Goal: Task Accomplishment & Management: Complete application form

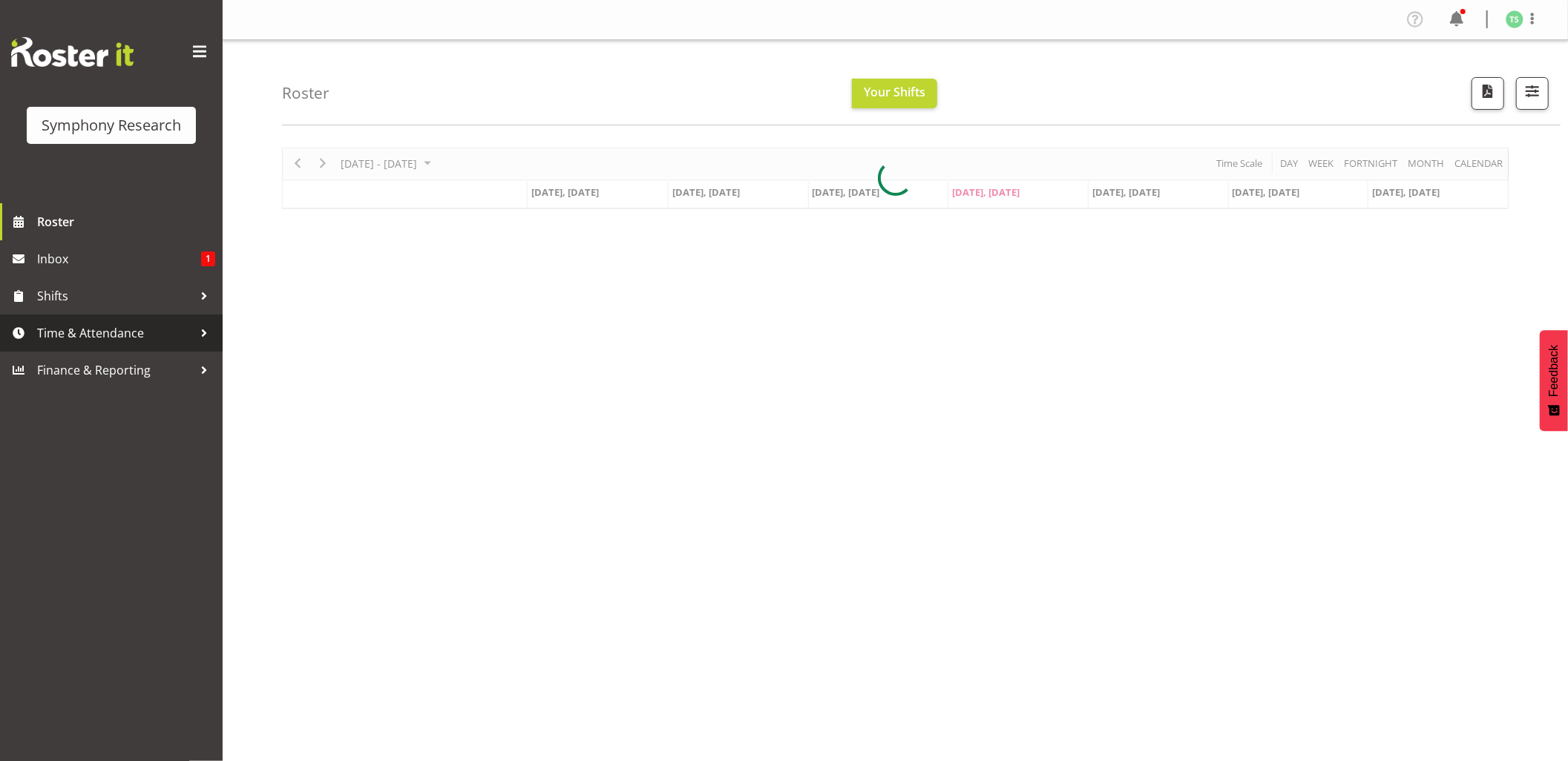
click at [89, 322] on span "Time & Attendance" at bounding box center [114, 333] width 156 height 22
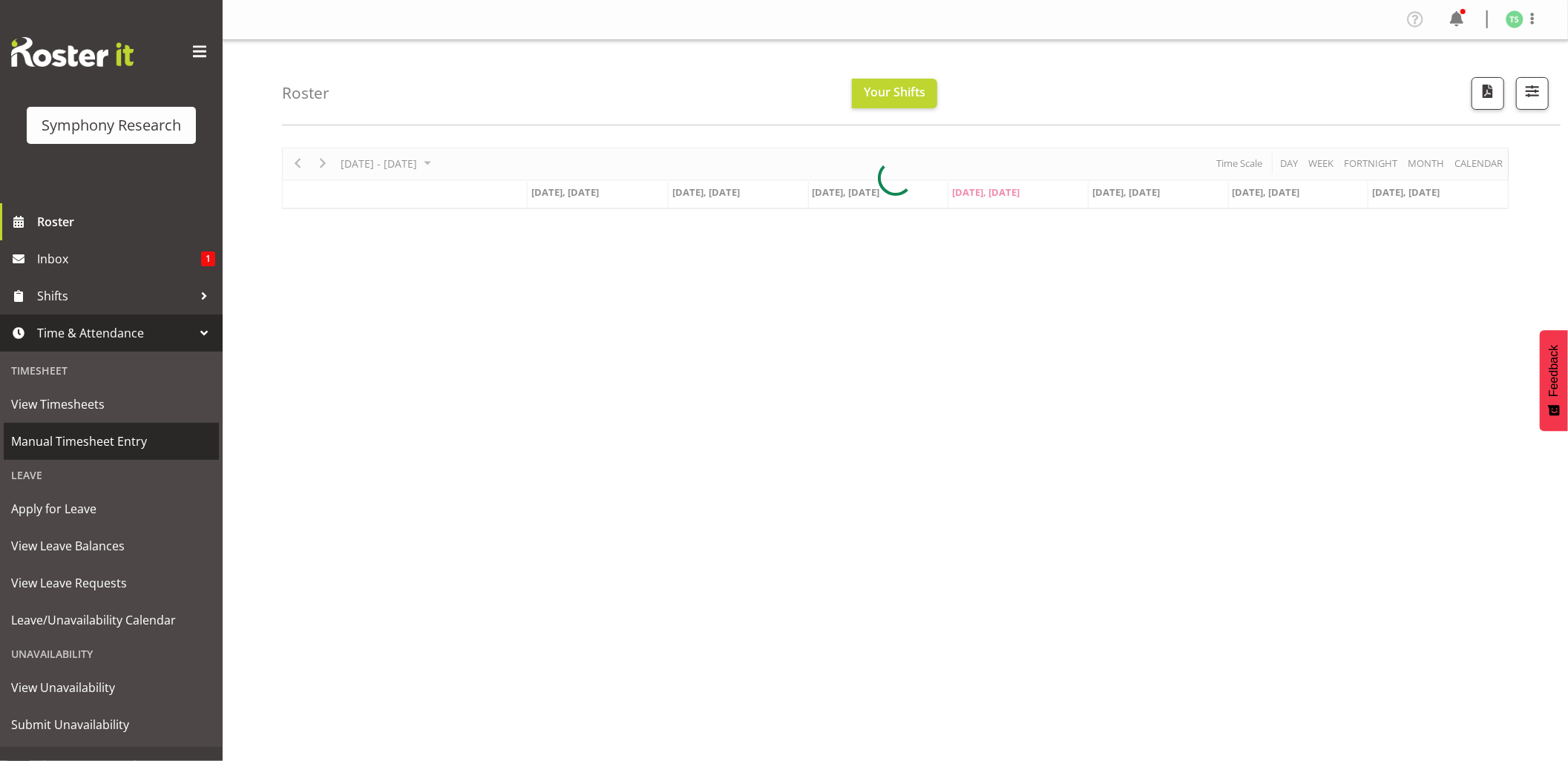
click at [83, 442] on span "Manual Timesheet Entry" at bounding box center [111, 441] width 200 height 22
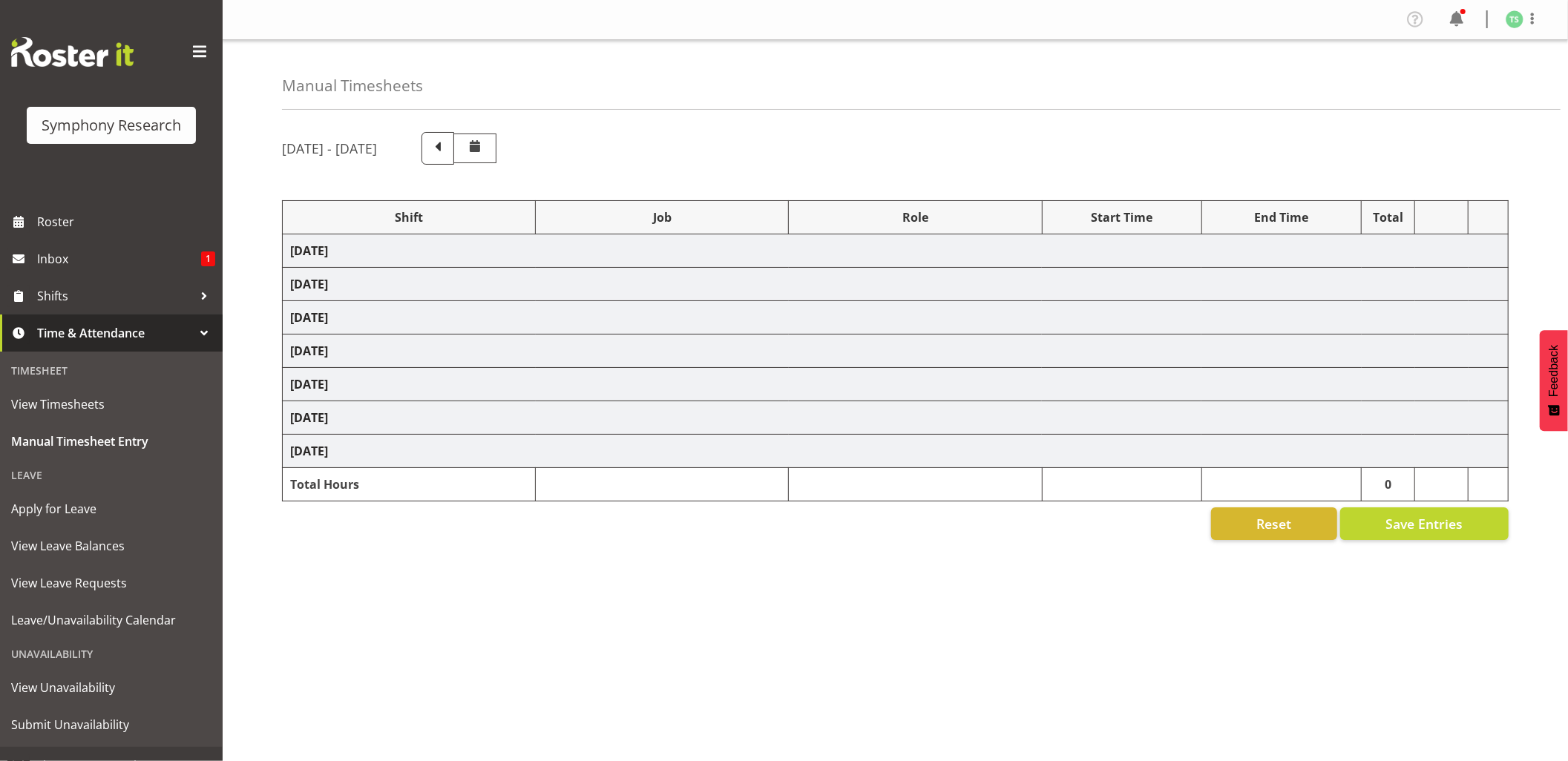
select select "26078"
select select "10239"
select select "26078"
select select "10239"
select select "47"
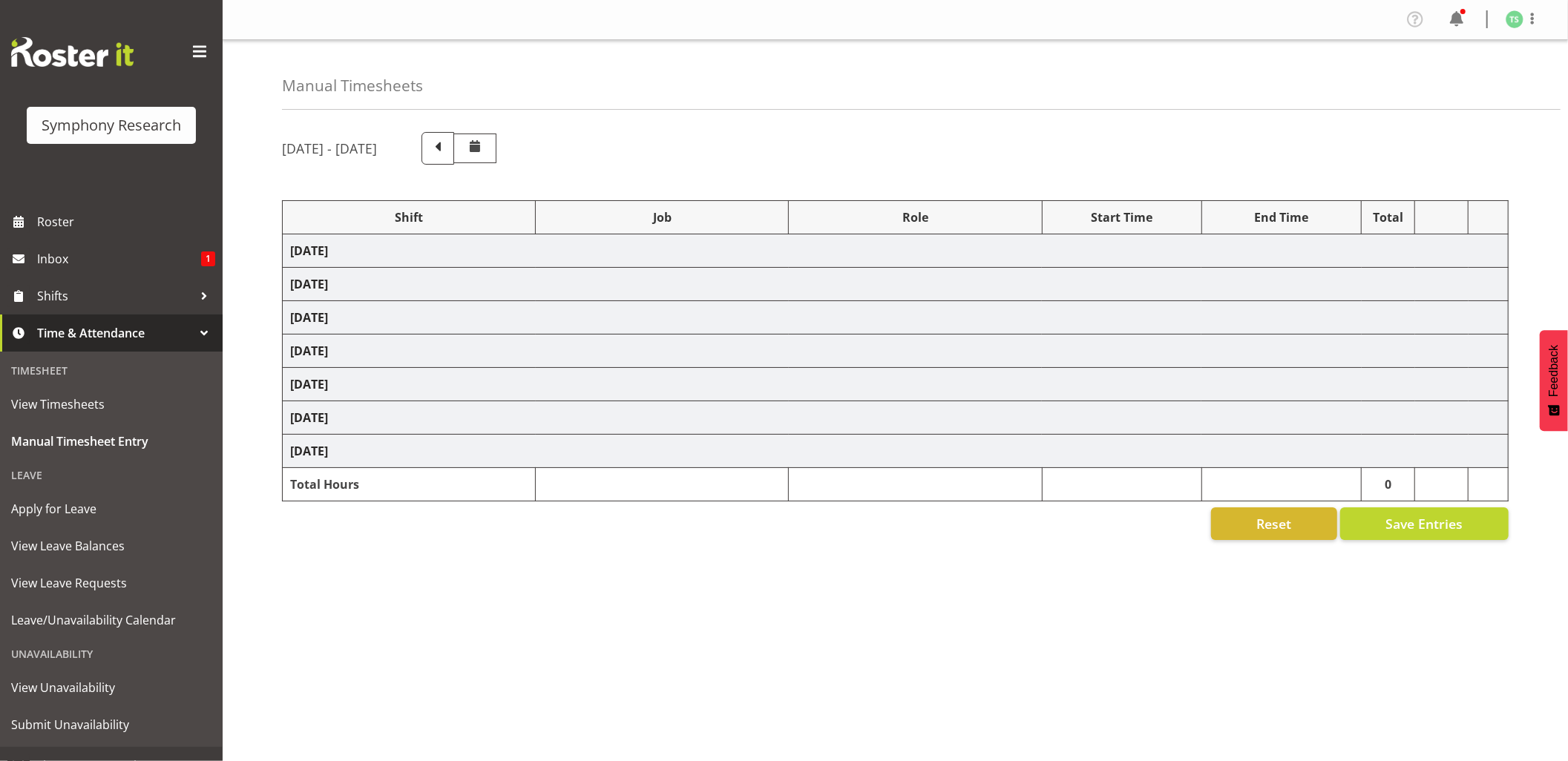
select select "26078"
select select "10239"
select select "47"
select select "26078"
select select "10499"
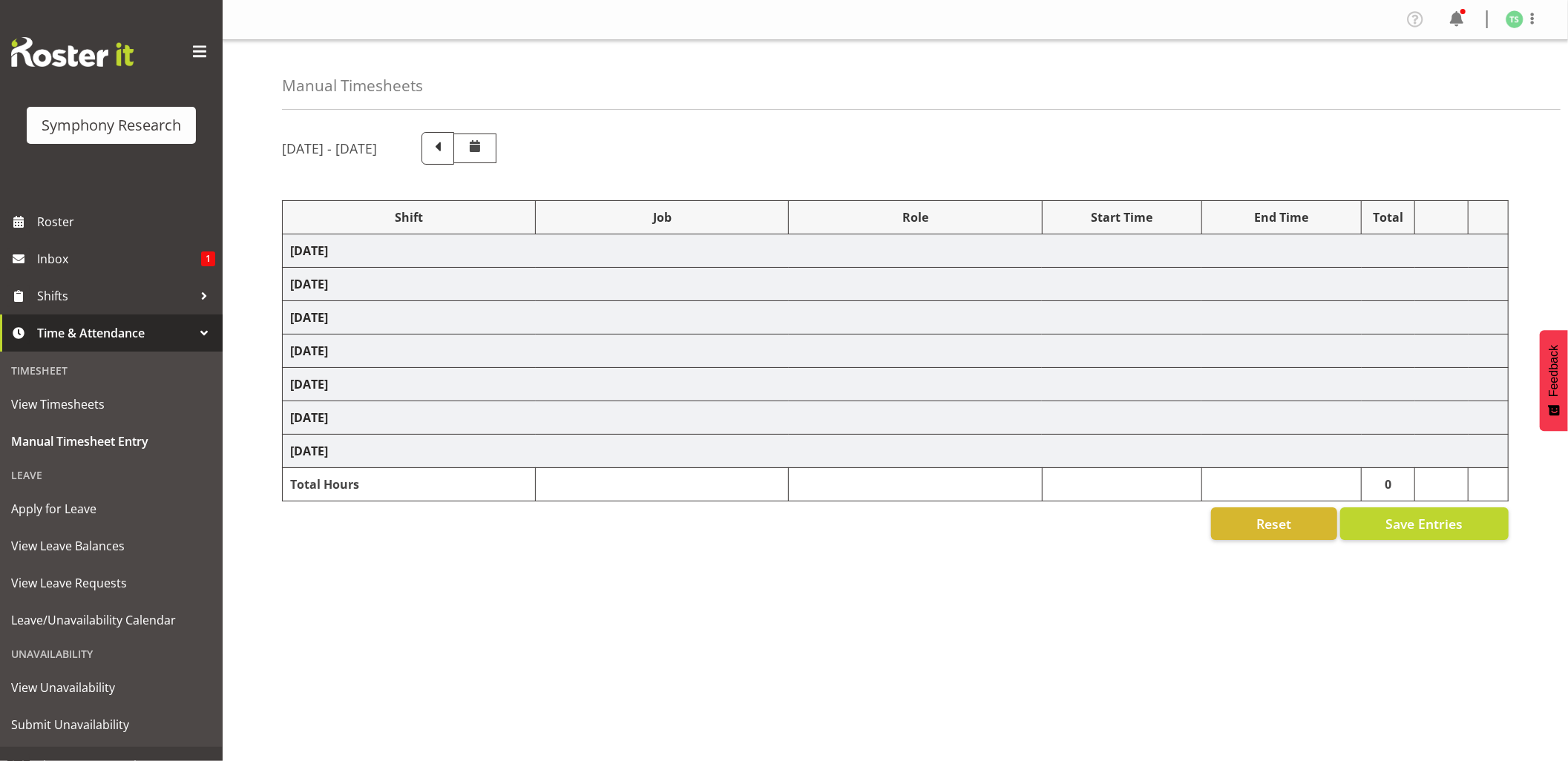
select select "47"
select select "56692"
select select "10499"
select select "47"
select select "26078"
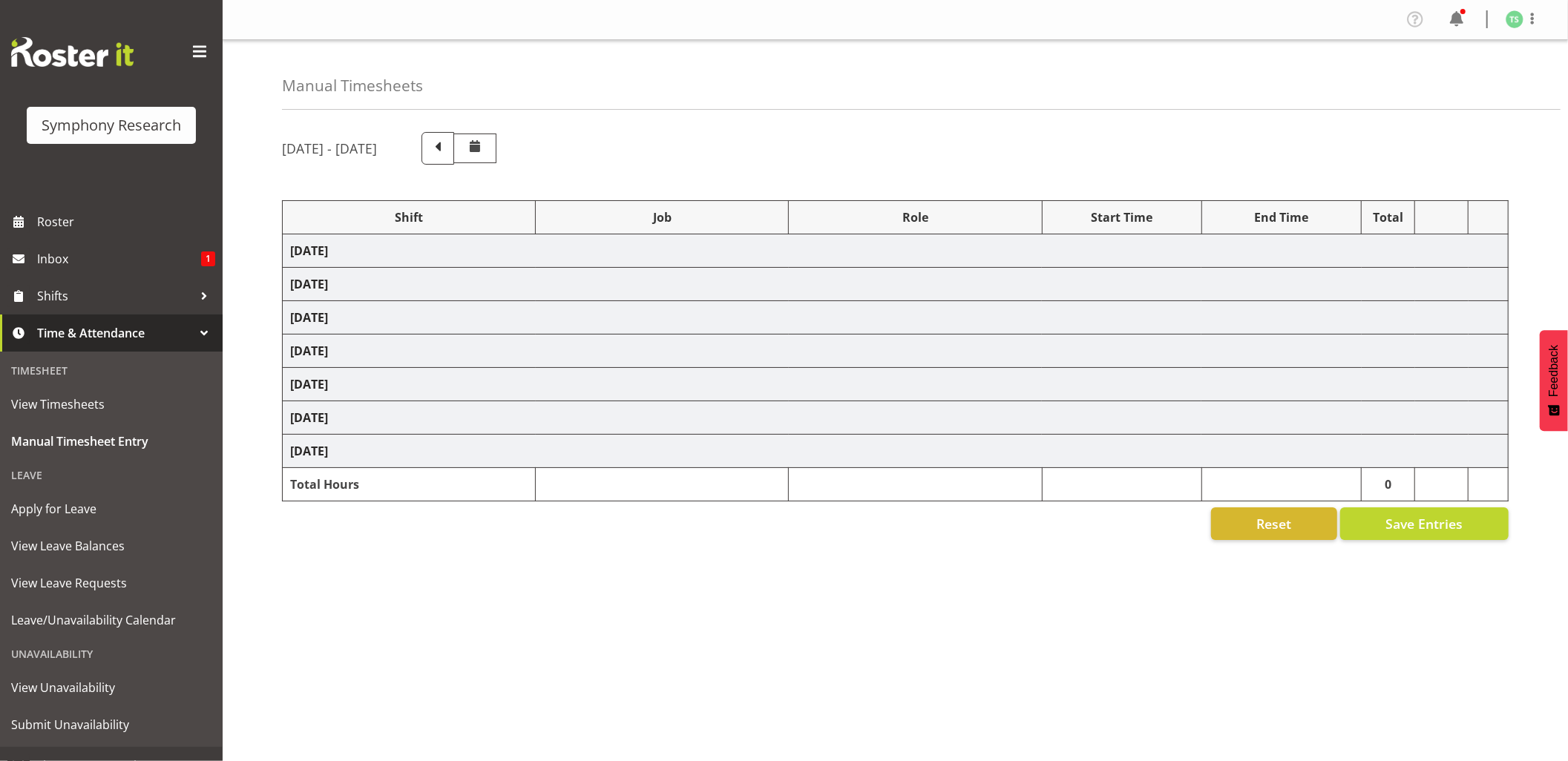
select select "10527"
select select "47"
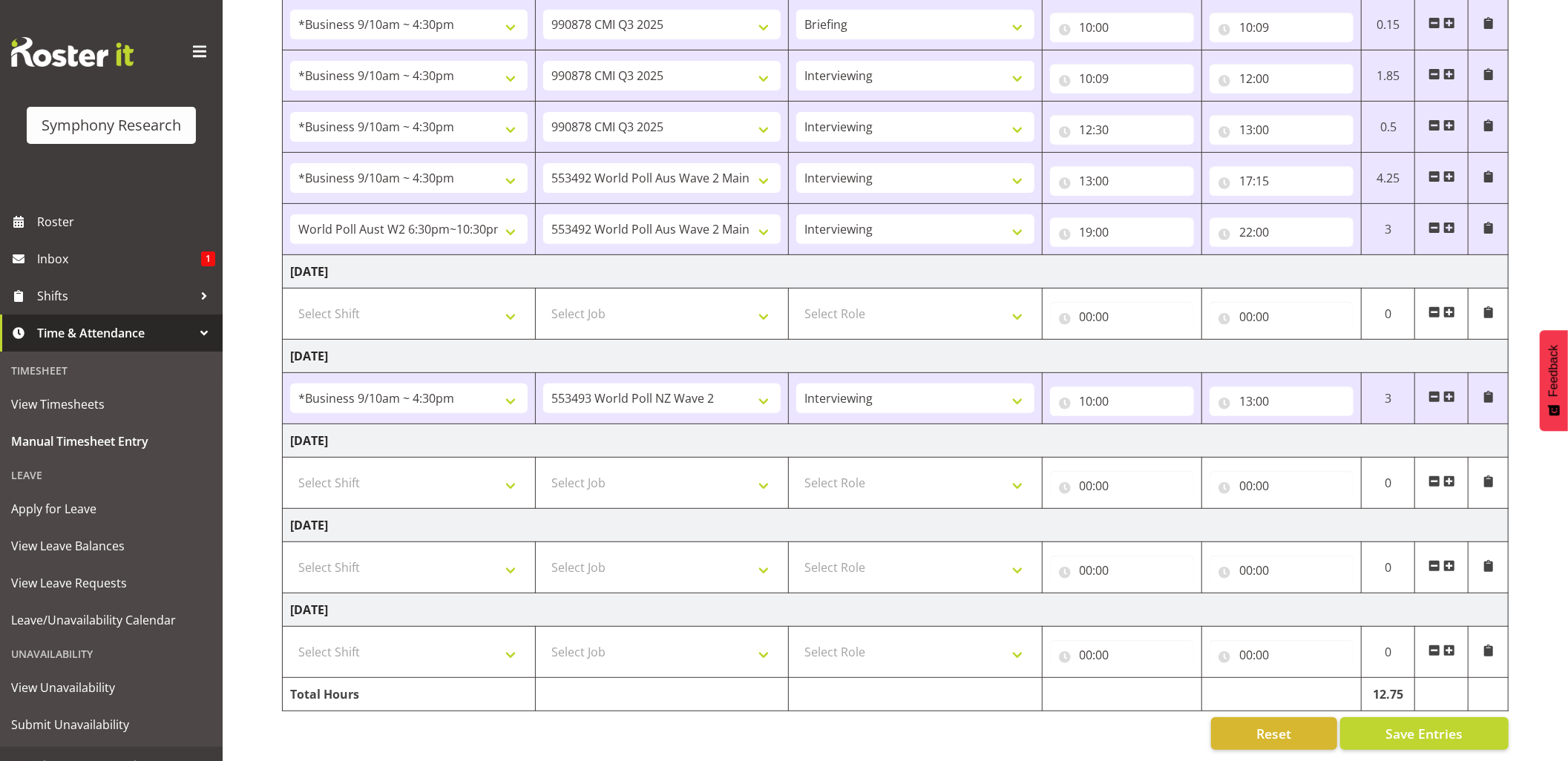
scroll to position [374, 0]
click at [1450, 391] on span at bounding box center [1449, 397] width 12 height 12
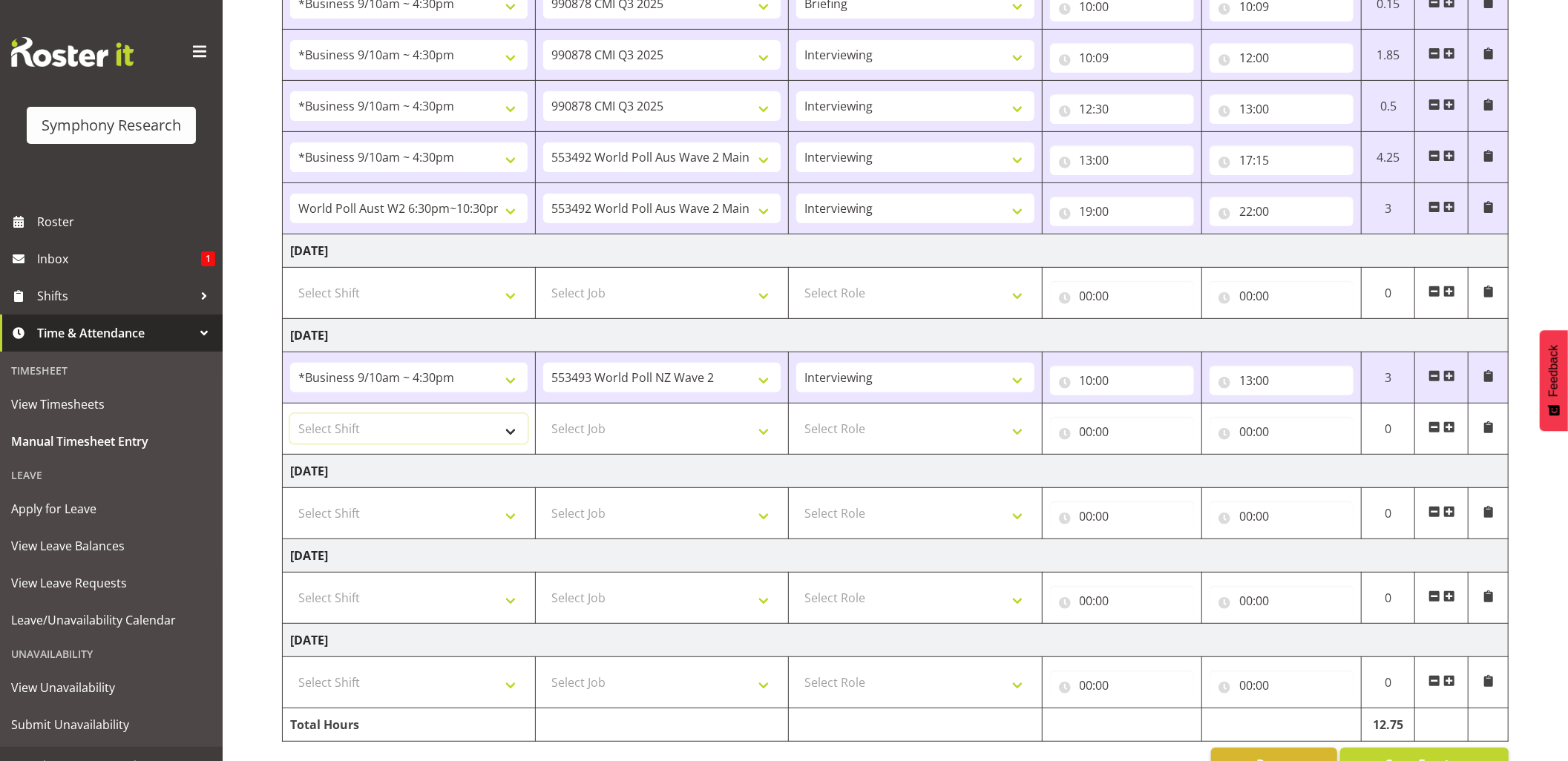
click at [514, 439] on select "Select Shift !!Weekend Residential (Roster IT Shift Label) *Business 9/10am ~ 4…" at bounding box center [409, 429] width 237 height 30
select select "26078"
click at [290, 418] on select "Select Shift !!Weekend Residential (Roster IT Shift Label) *Business 9/10am ~ 4…" at bounding box center [409, 429] width 237 height 30
click at [781, 435] on select "Select Job 550060 IF Admin 553492 World Poll Aus Wave 2 Main 2025 553493 World …" at bounding box center [662, 429] width 237 height 30
select select "9426"
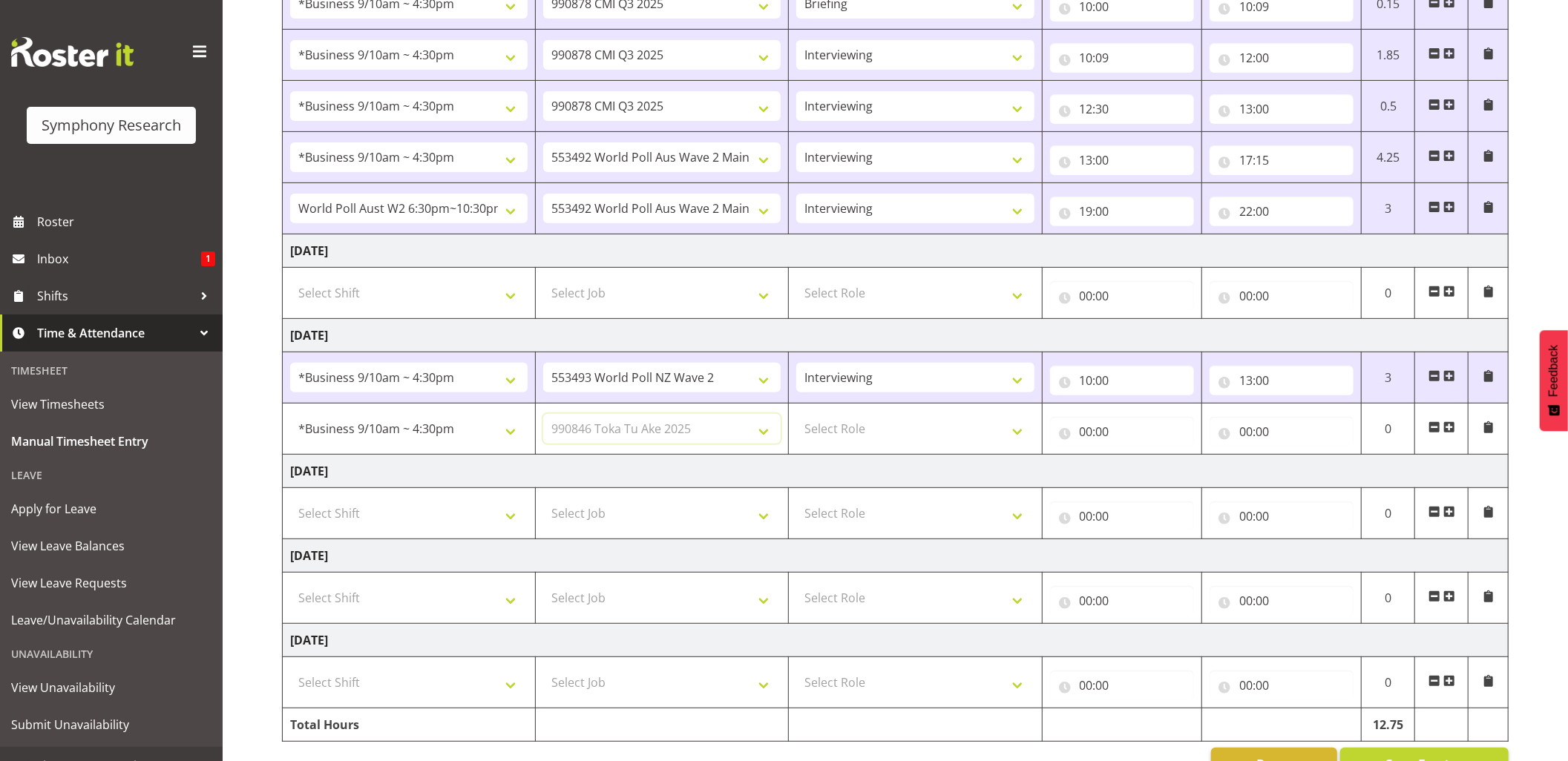
click at [543, 418] on select "Select Job 550060 IF Admin 553492 World Poll Aus Wave 2 Main 2025 553493 World …" at bounding box center [662, 429] width 237 height 30
click at [1026, 436] on select "Select Role Briefing Interviewing" at bounding box center [915, 429] width 237 height 30
select select "47"
click at [796, 418] on select "Select Role Briefing Interviewing" at bounding box center [915, 429] width 237 height 30
click at [1083, 437] on input "00:00" at bounding box center [1122, 431] width 144 height 30
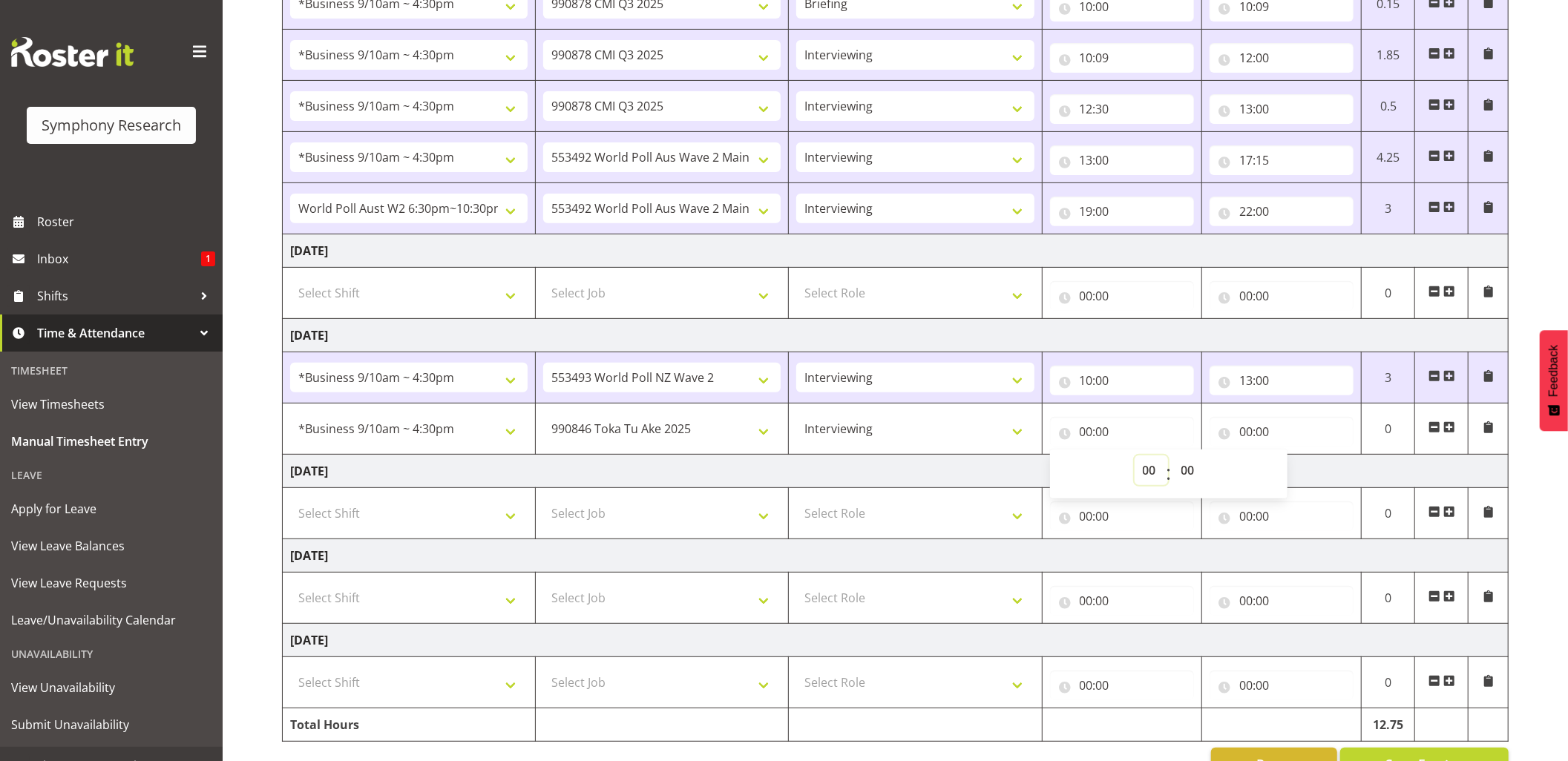
click at [1153, 473] on select "00 01 02 03 04 05 06 07 08 09 10 11 12 13 14 15 16 17 18 19 20 21 22 23" at bounding box center [1151, 470] width 34 height 30
select select "13"
click at [1135, 460] on select "00 01 02 03 04 05 06 07 08 09 10 11 12 13 14 15 16 17 18 19 20 21 22 23" at bounding box center [1151, 470] width 34 height 30
type input "13:00"
click at [1103, 429] on input "13:00" at bounding box center [1122, 431] width 144 height 30
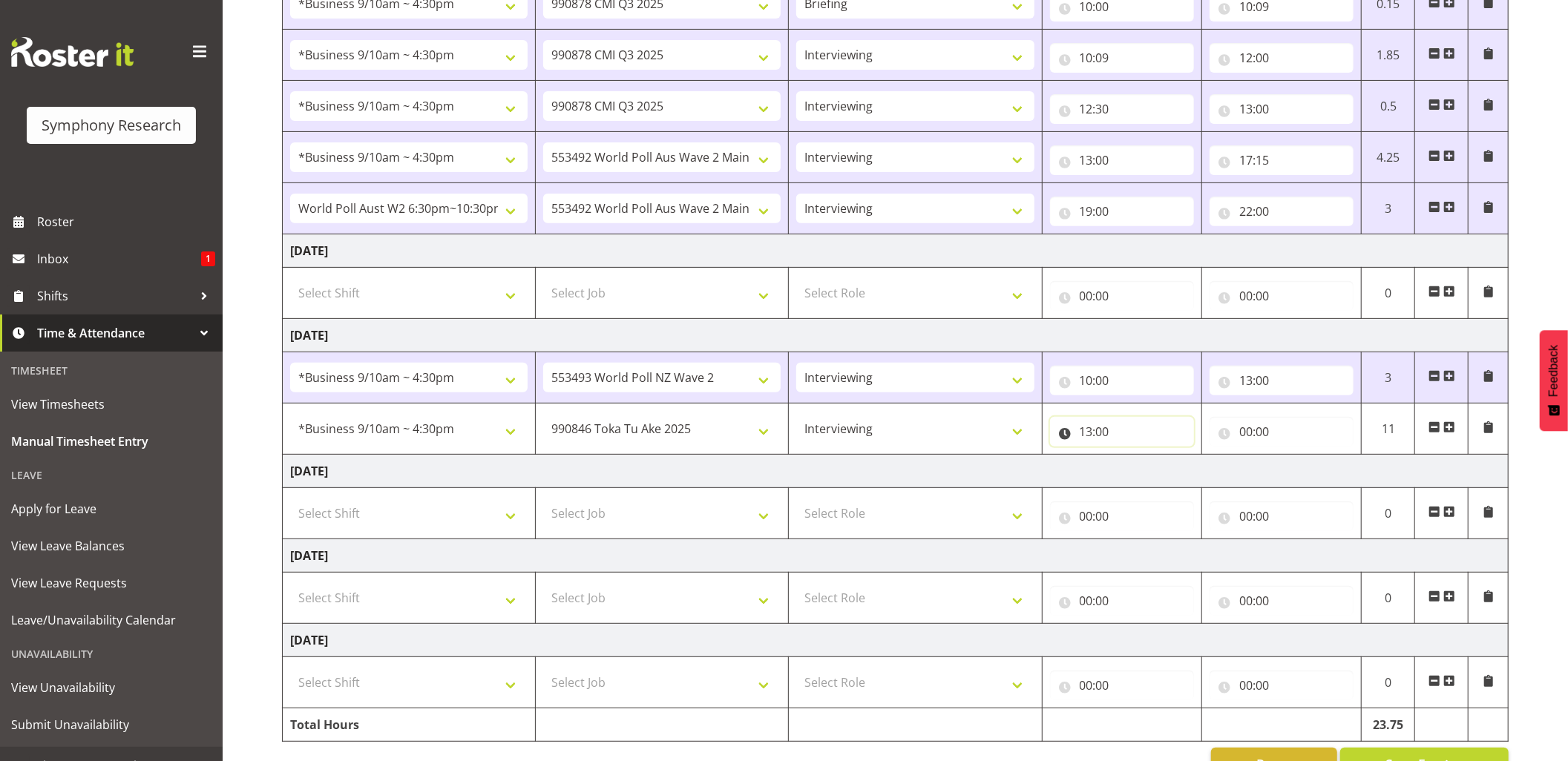
click at [1103, 429] on input "13:00" at bounding box center [1122, 431] width 144 height 30
click at [1182, 466] on select "00 01 02 03 04 05 06 07 08 09 10 11 12 13 14 15 16 17 18 19 20 21 22 23 24 25 2…" at bounding box center [1190, 470] width 34 height 30
select select "30"
click at [1174, 460] on select "00 01 02 03 04 05 06 07 08 09 10 11 12 13 14 15 16 17 18 19 20 21 22 23 24 25 2…" at bounding box center [1190, 470] width 34 height 30
type input "13:30"
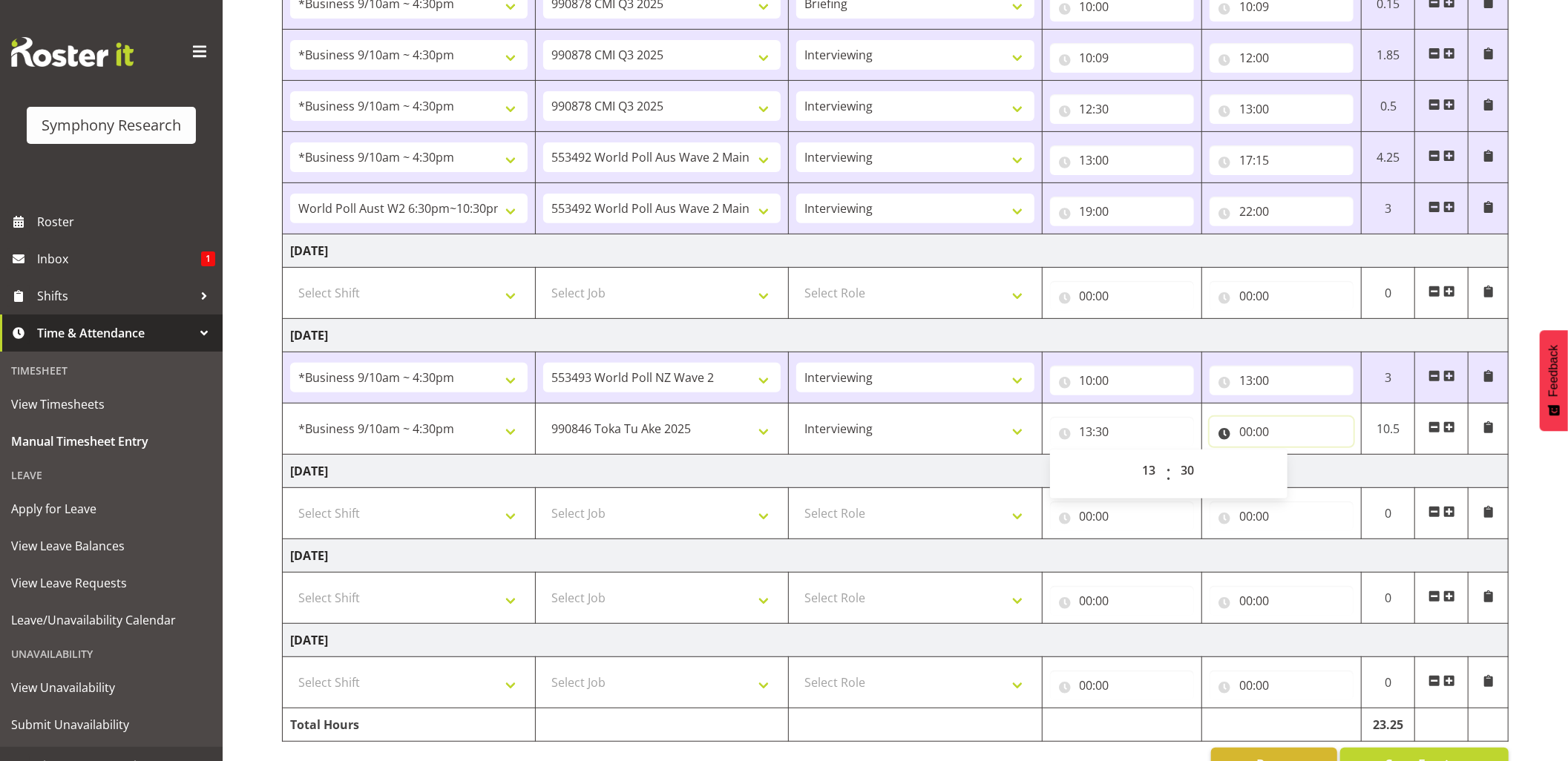
click at [1245, 438] on input "00:00" at bounding box center [1282, 431] width 144 height 30
click at [1309, 471] on select "00 01 02 03 04 05 06 07 08 09 10 11 12 13 14 15 16 17 18 19 20 21 22 23" at bounding box center [1311, 470] width 34 height 30
select select "15"
click at [1295, 460] on select "00 01 02 03 04 05 06 07 08 09 10 11 12 13 14 15 16 17 18 19 20 21 22 23" at bounding box center [1311, 470] width 34 height 30
type input "15:00"
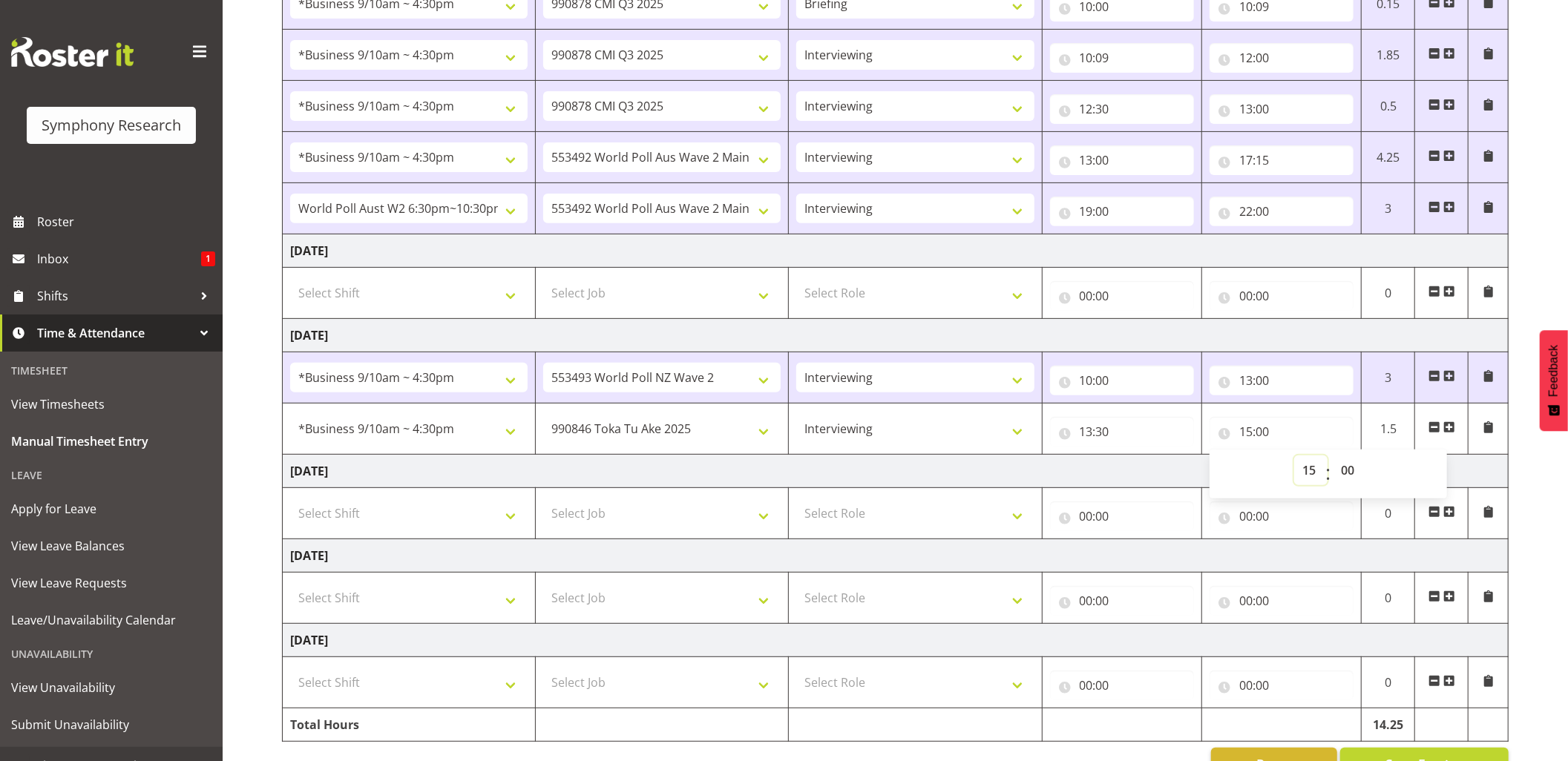
scroll to position [425, 0]
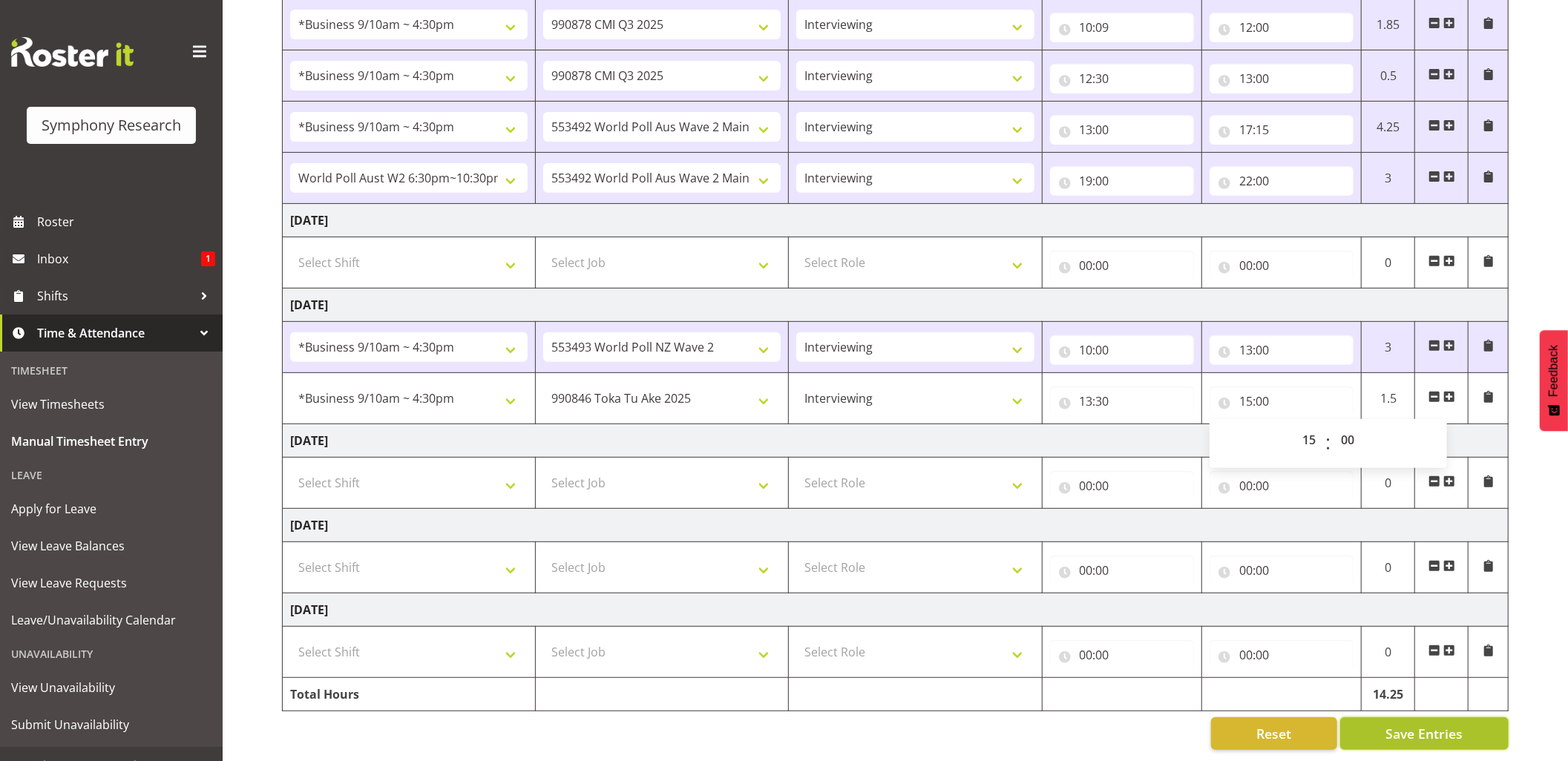
click at [1393, 717] on button "Save Entries" at bounding box center [1425, 734] width 168 height 33
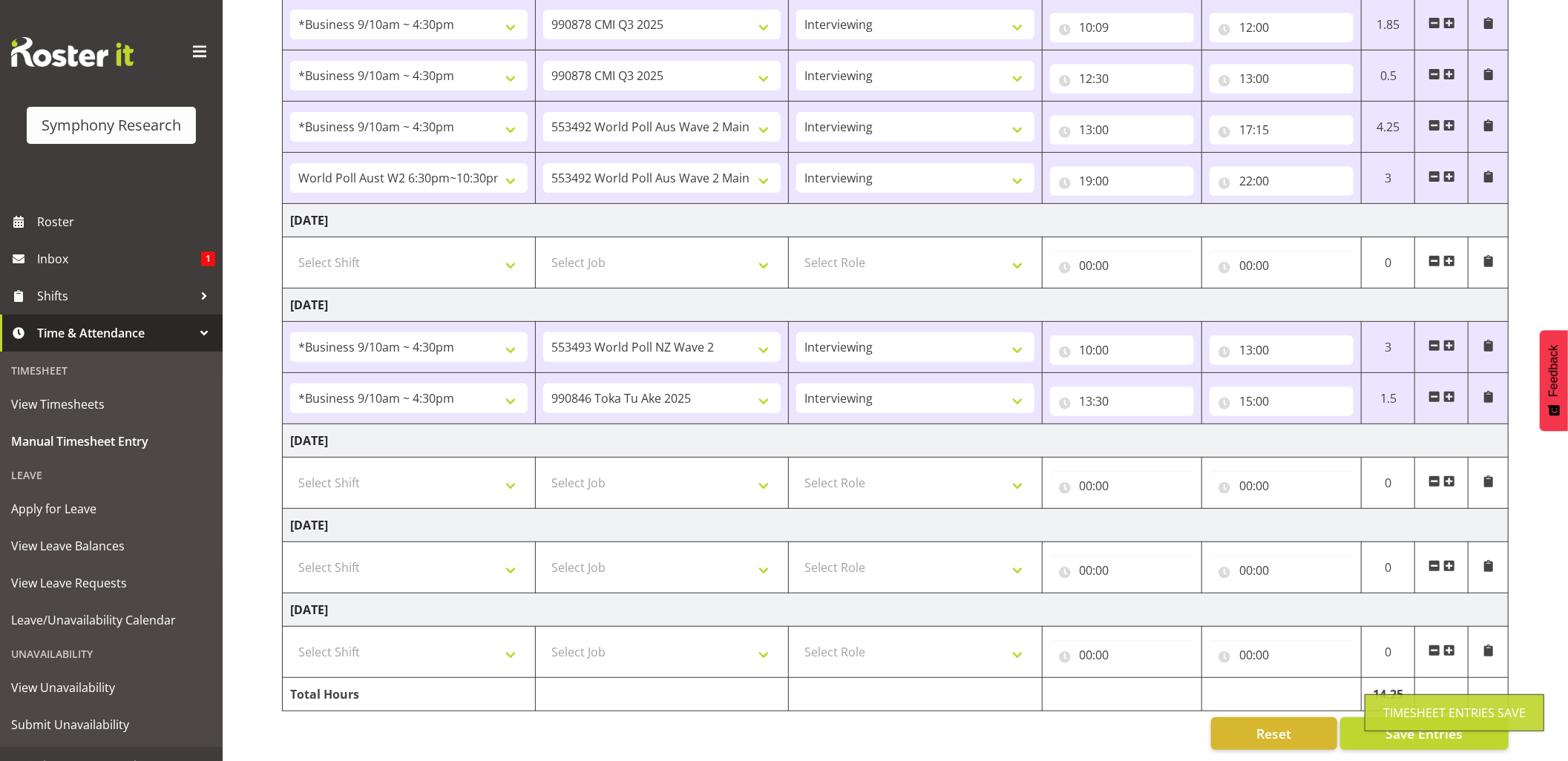
click at [1402, 705] on div "Timesheet Entries Save" at bounding box center [1455, 713] width 143 height 18
click at [1405, 717] on button "Save Entries" at bounding box center [1425, 734] width 168 height 33
click at [1411, 717] on button "Save Entries" at bounding box center [1425, 734] width 168 height 33
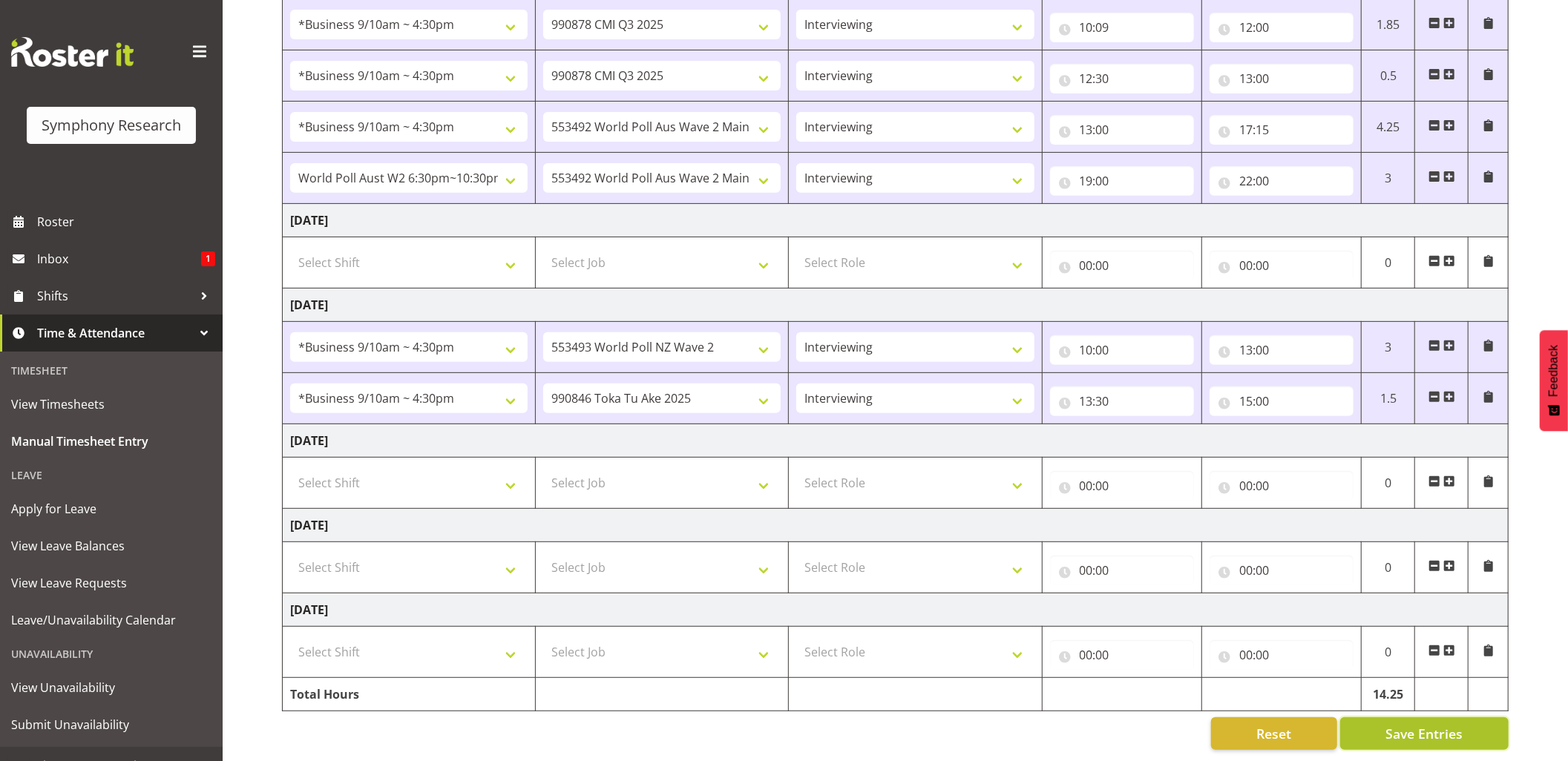
drag, startPoint x: 1411, startPoint y: 708, endPoint x: 430, endPoint y: 210, distance: 1100.2
click at [1407, 717] on button "Save Entries" at bounding box center [1425, 734] width 168 height 33
